Goal: Task Accomplishment & Management: Manage account settings

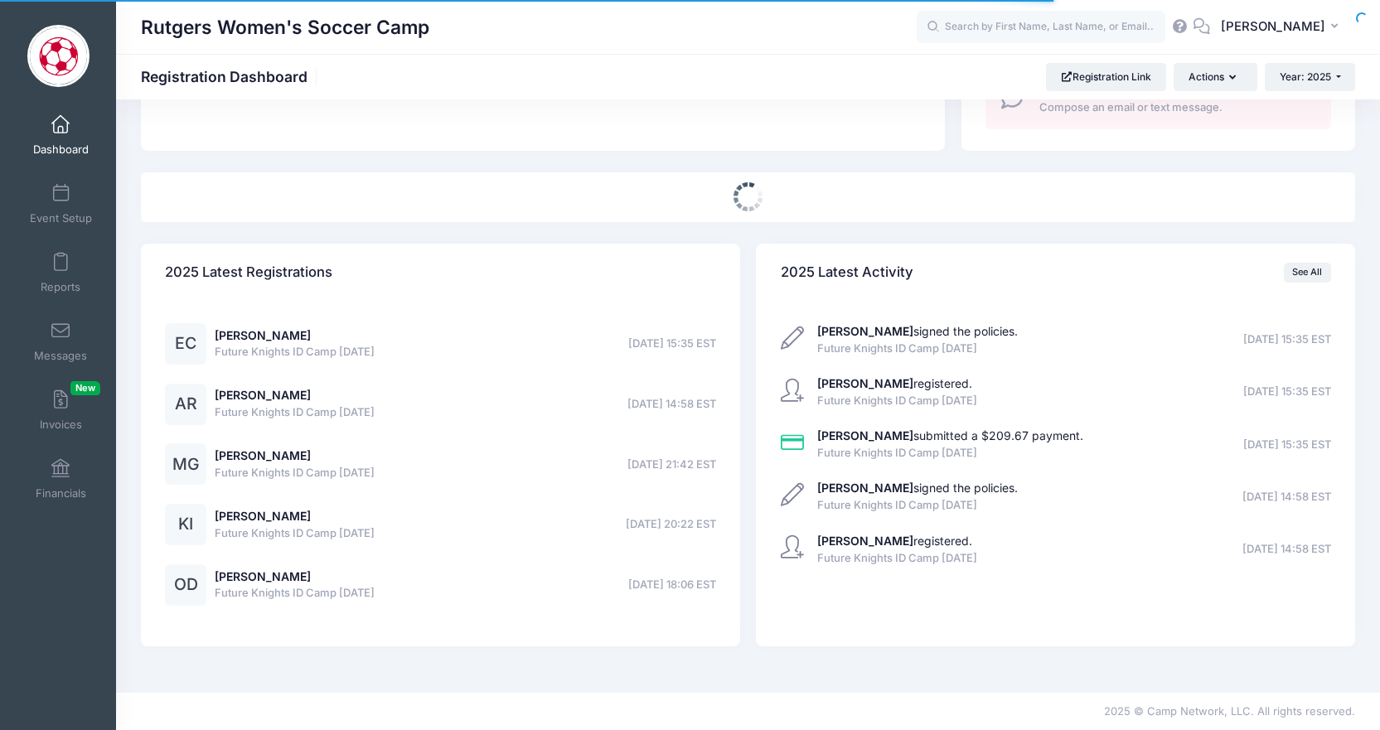
select select
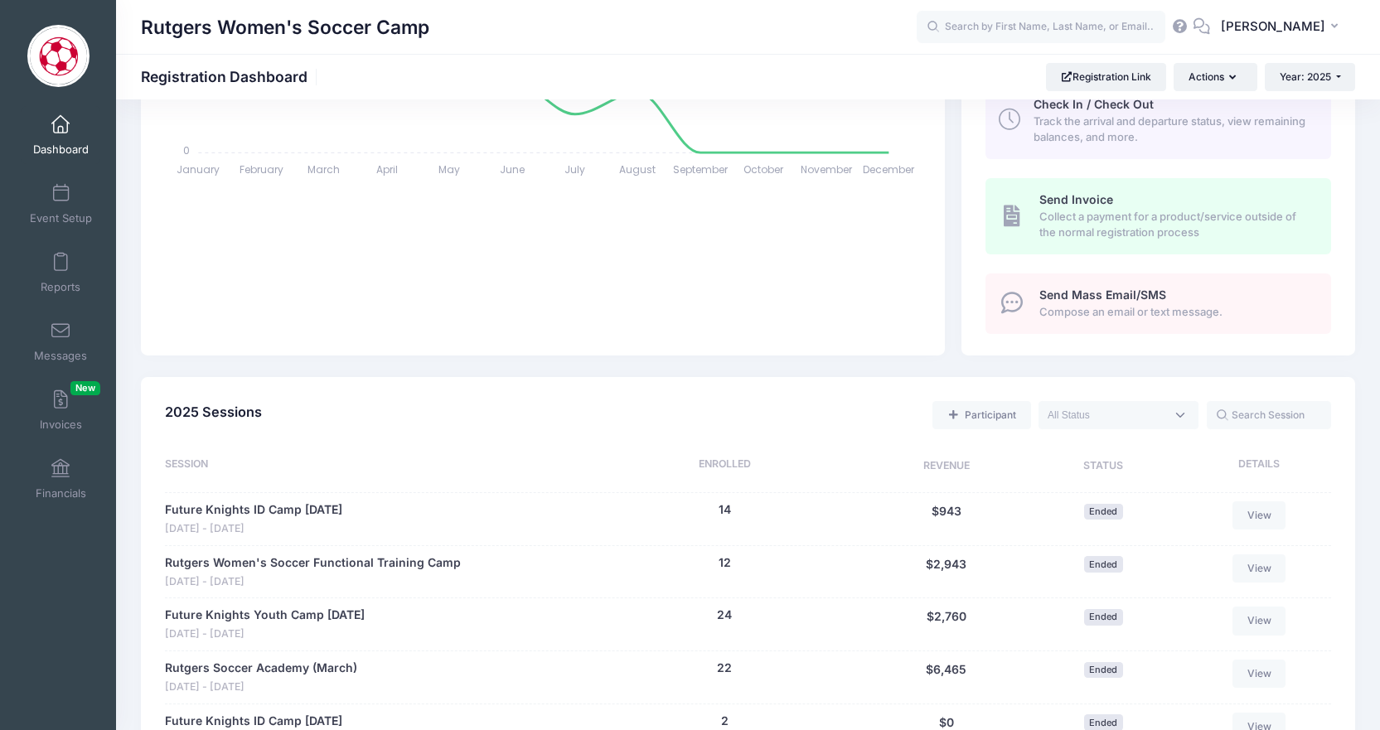
scroll to position [41, 0]
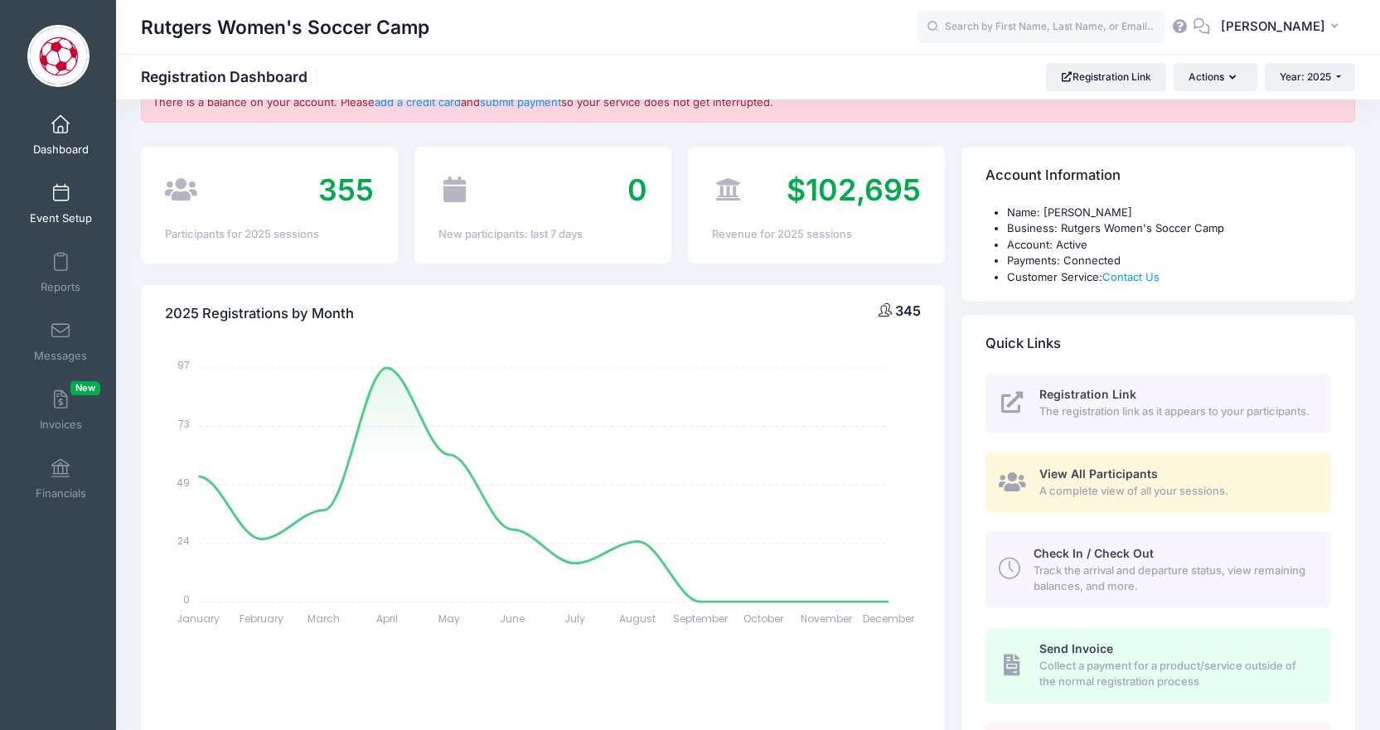
click at [75, 211] on span "Event Setup" at bounding box center [61, 218] width 62 height 14
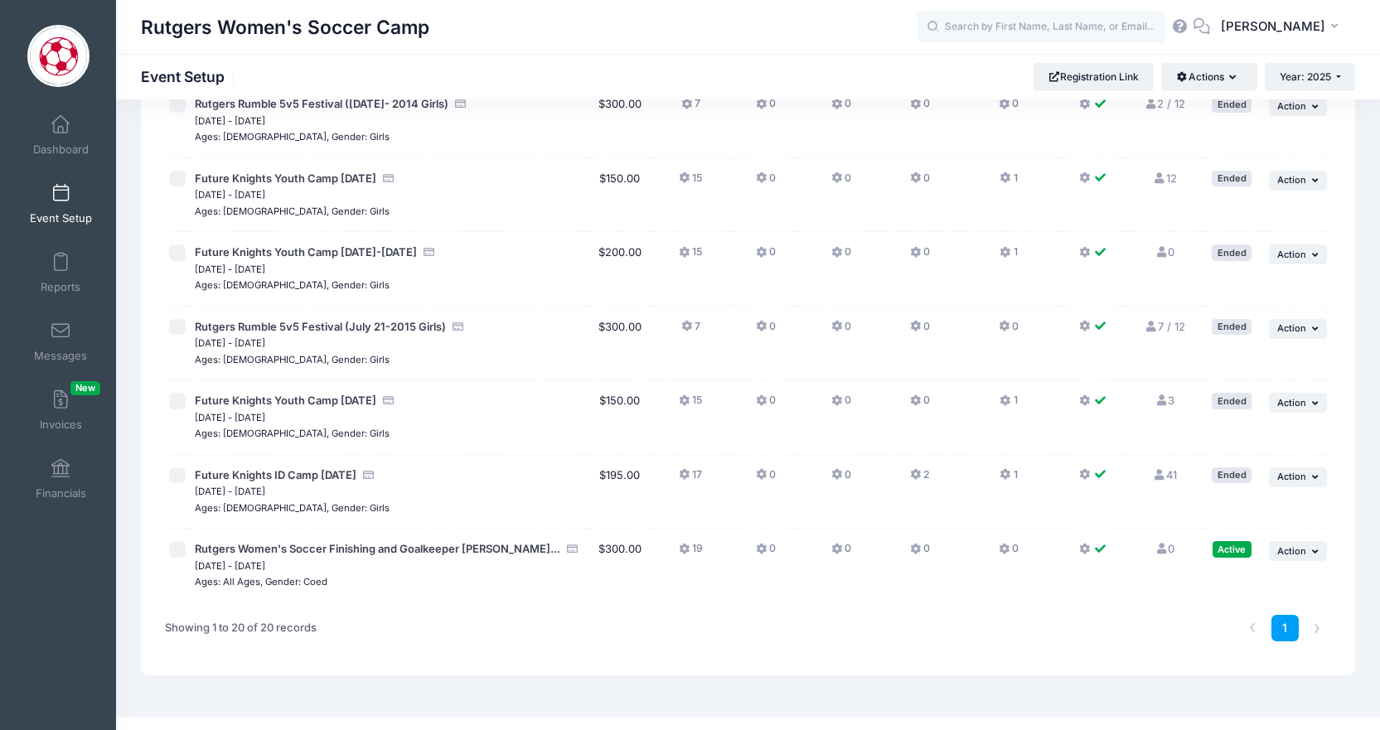
scroll to position [1096, 0]
click at [1306, 542] on button "... Action" at bounding box center [1298, 552] width 58 height 20
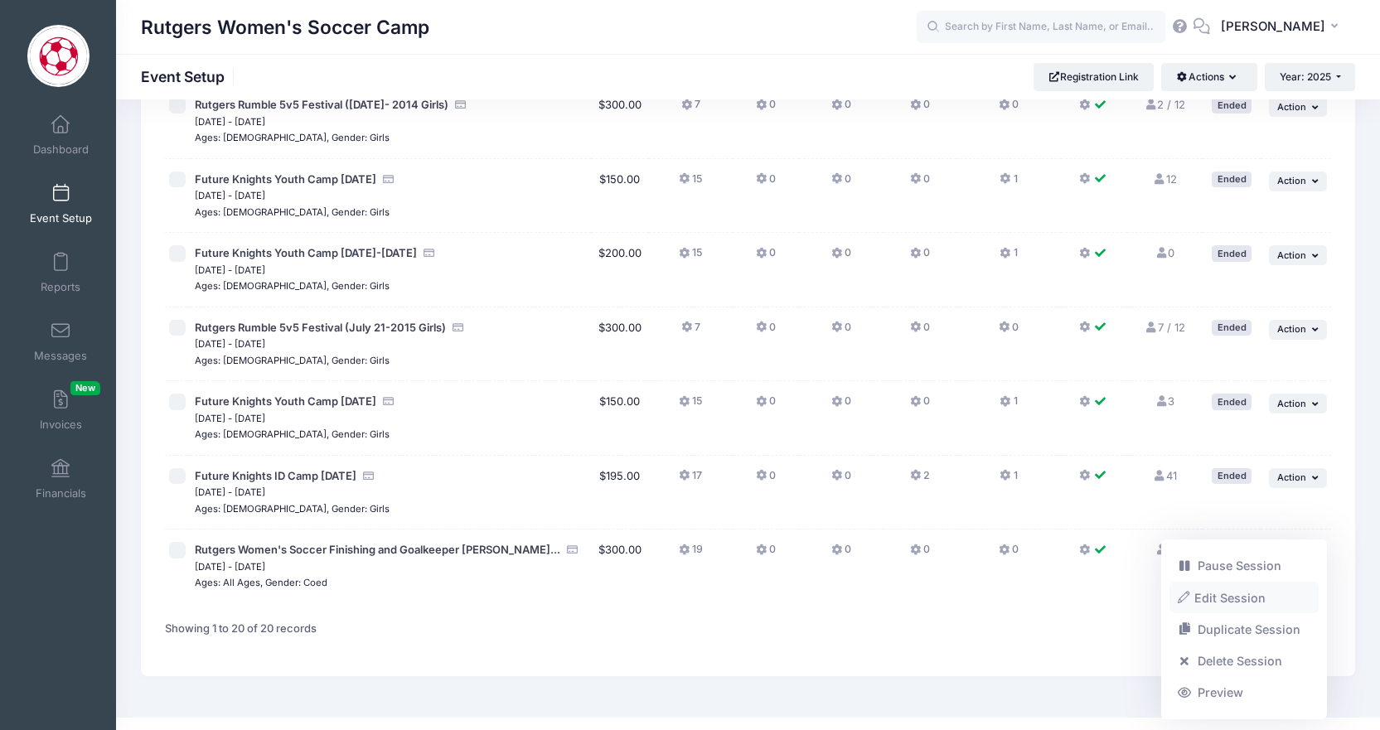
click at [1229, 598] on link "Edit Session" at bounding box center [1245, 597] width 150 height 31
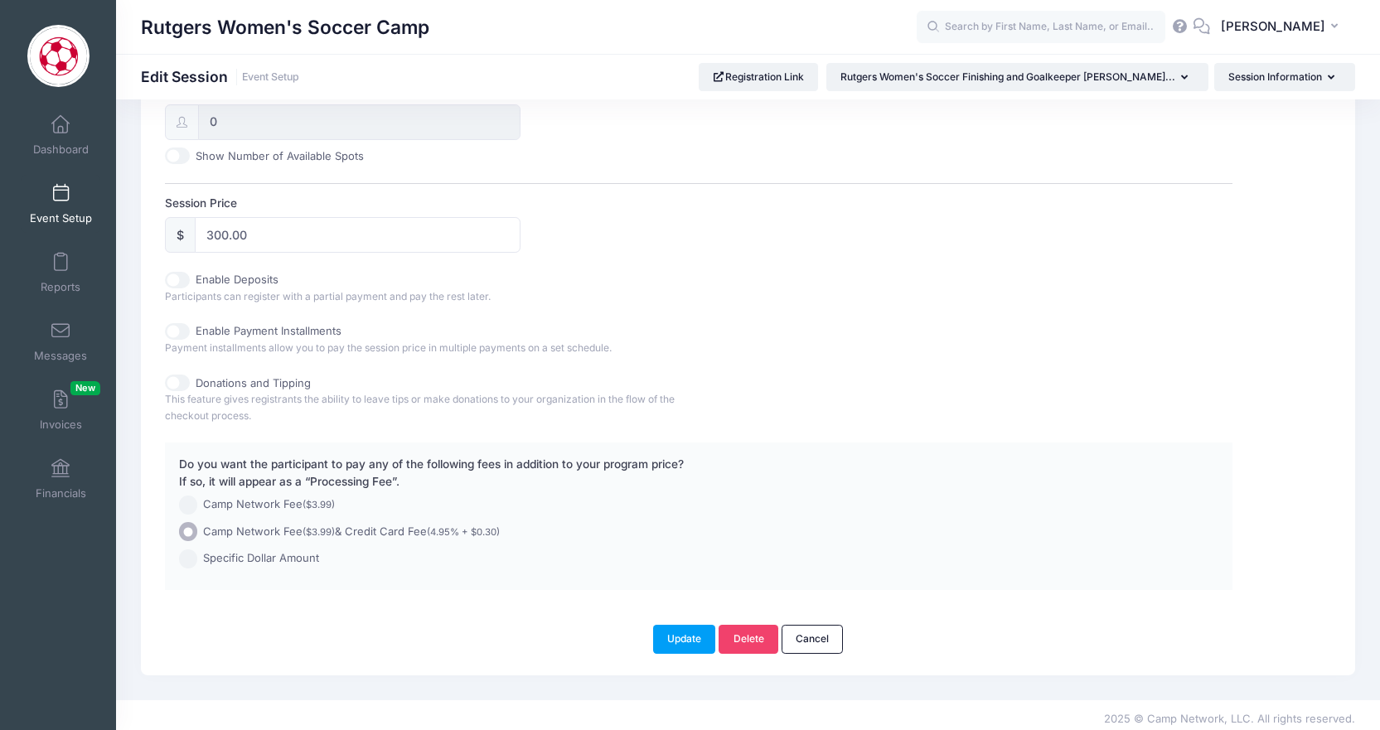
scroll to position [699, 0]
click at [261, 229] on input "300.00" at bounding box center [358, 236] width 326 height 36
click at [231, 227] on input "300.00" at bounding box center [358, 236] width 326 height 36
type input "350.00"
click at [685, 629] on button "Update" at bounding box center [684, 640] width 63 height 28
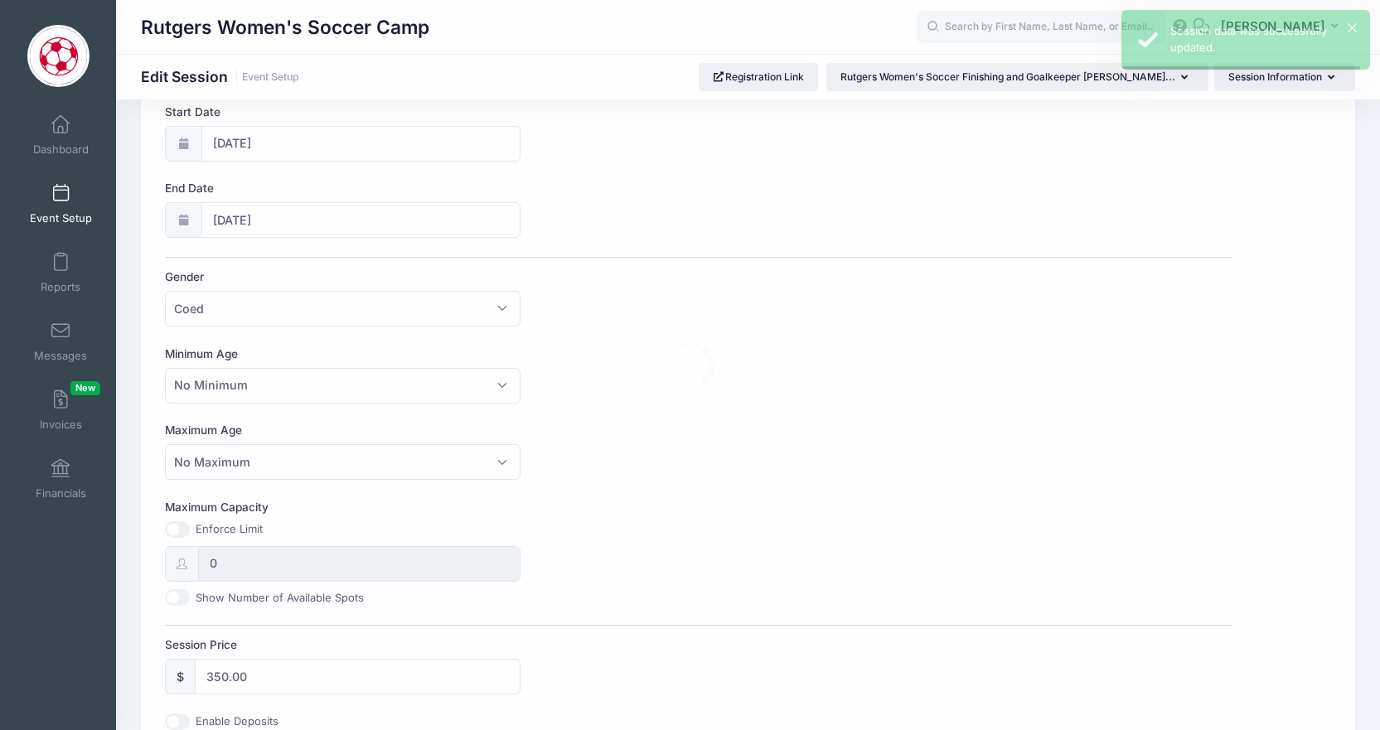
scroll to position [0, 0]
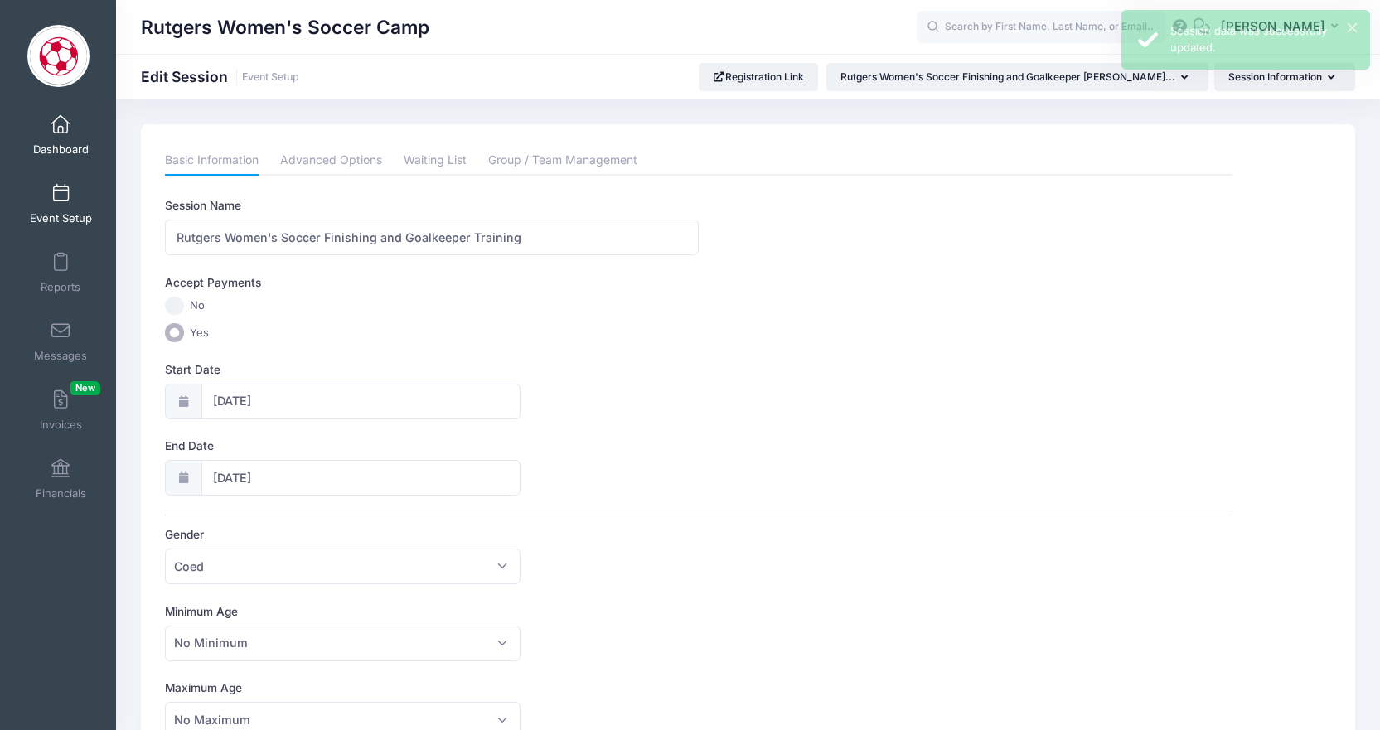
click at [61, 133] on span at bounding box center [61, 125] width 0 height 18
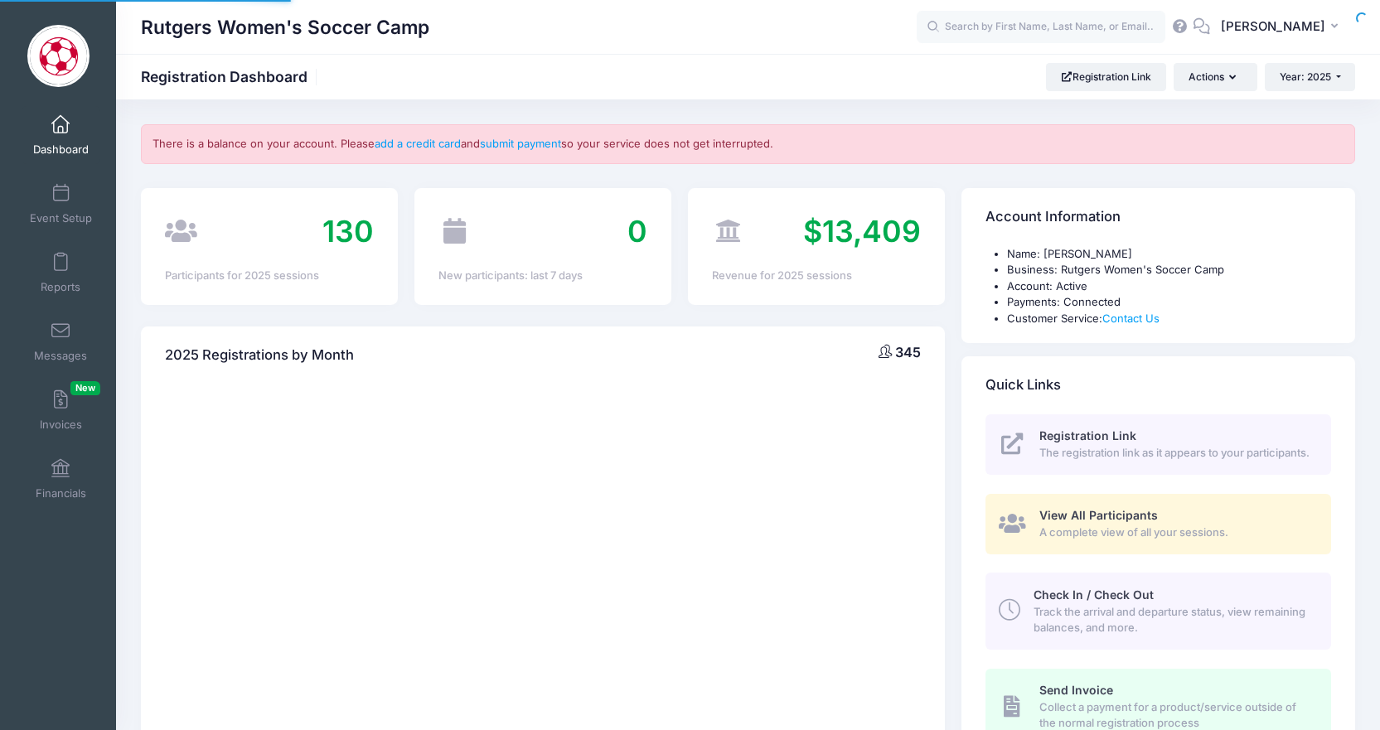
select select
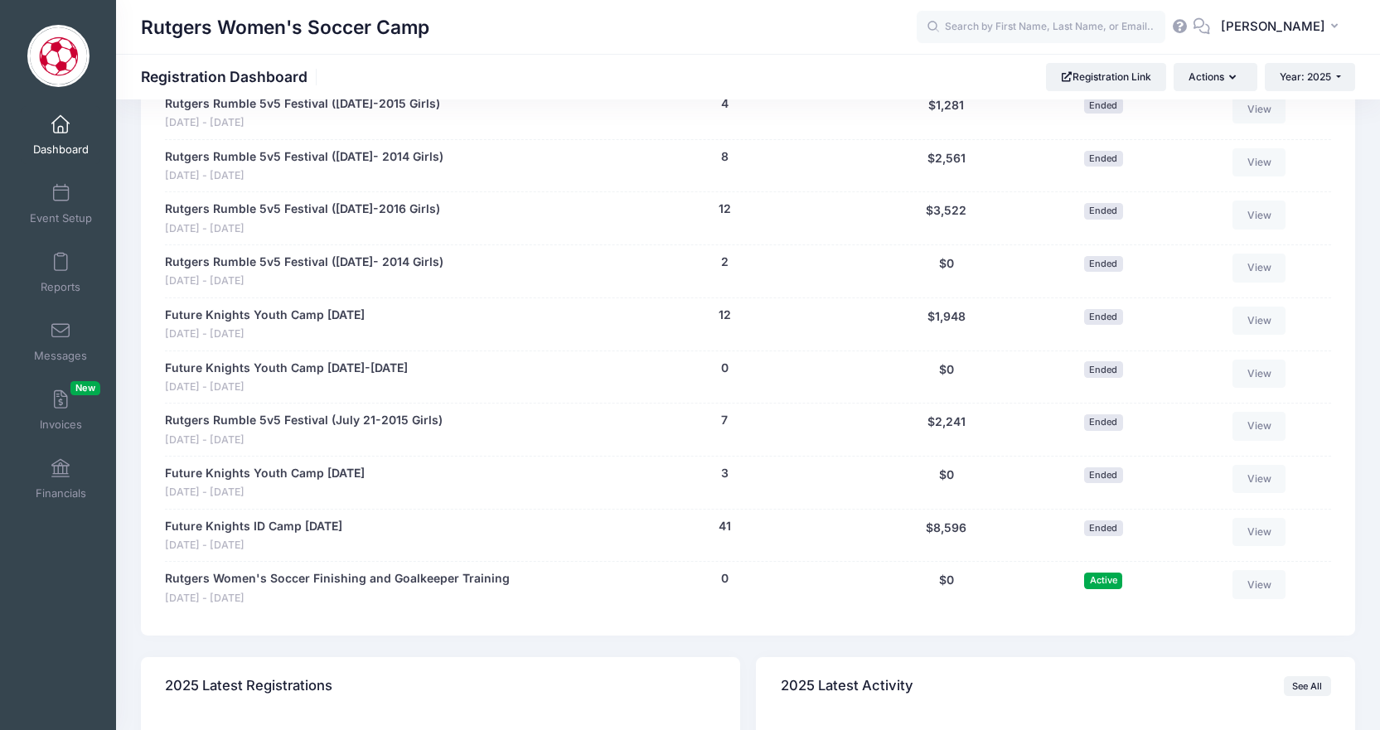
scroll to position [1427, 0]
click at [1264, 569] on link "View" at bounding box center [1259, 583] width 53 height 28
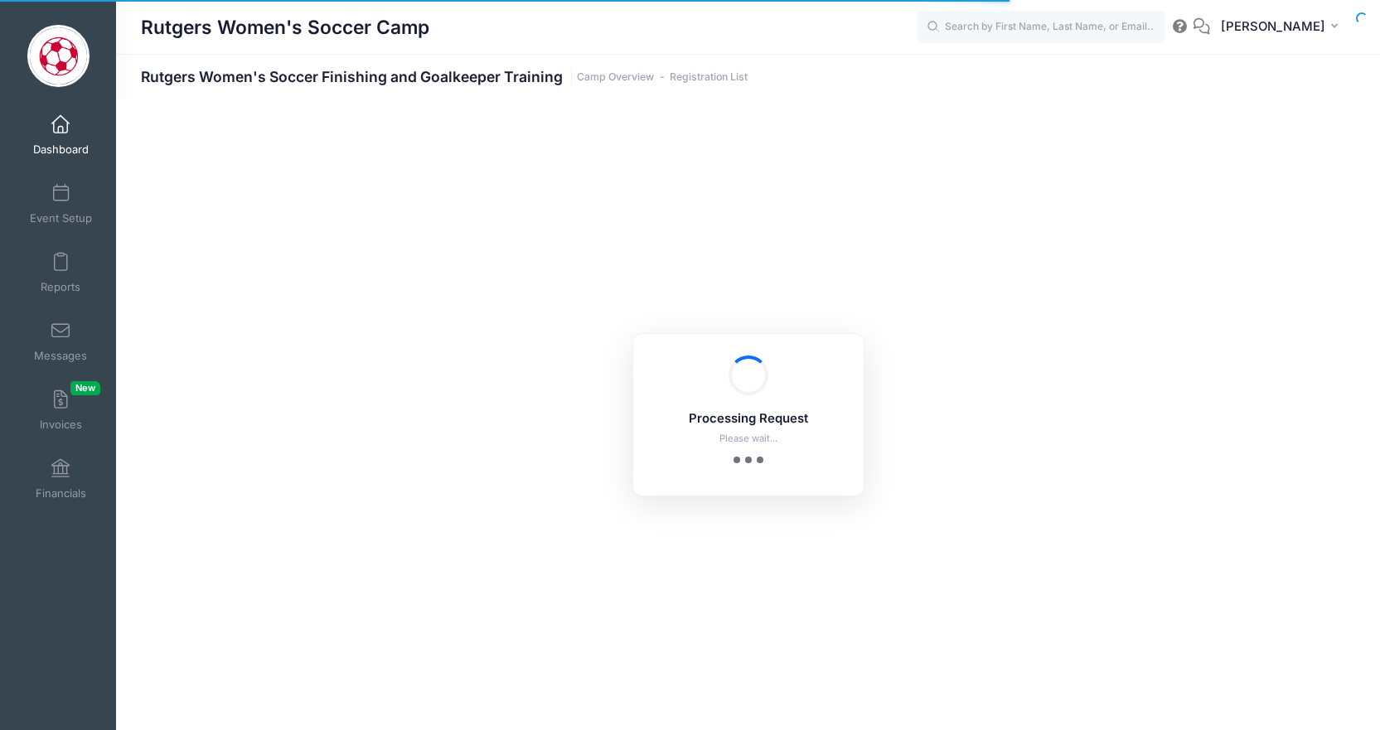
select select "10"
